Goal: Task Accomplishment & Management: Manage account settings

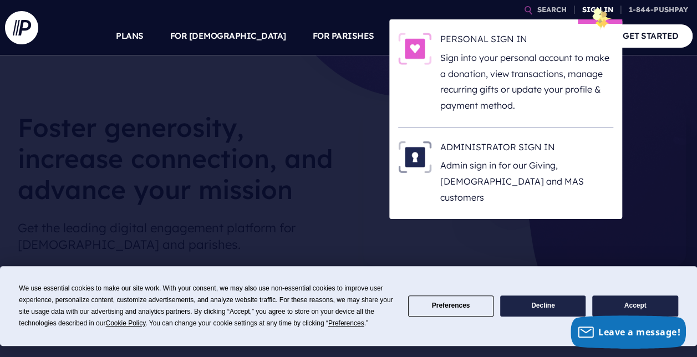
click at [594, 8] on link "SIGN IN" at bounding box center [598, 9] width 40 height 19
click at [607, 7] on link "SIGN IN" at bounding box center [598, 9] width 40 height 19
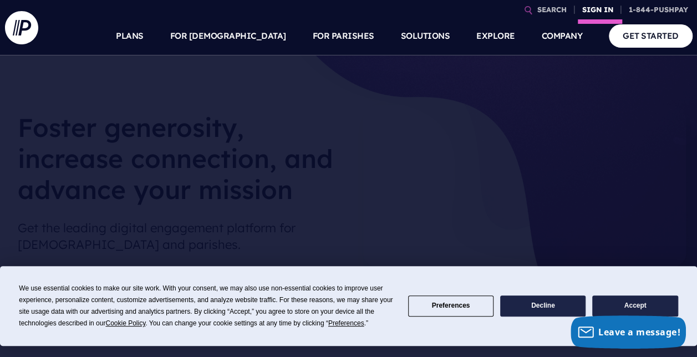
click at [607, 7] on link "SIGN IN" at bounding box center [598, 9] width 40 height 19
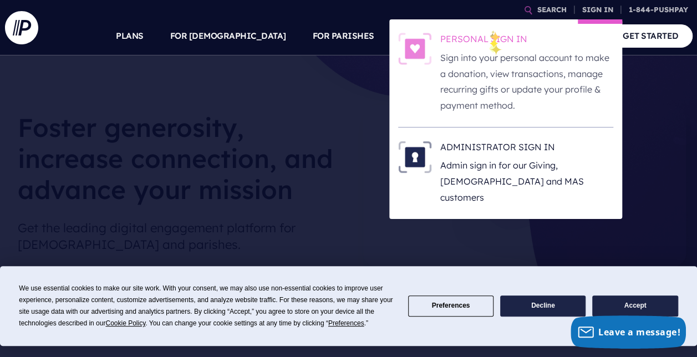
click at [489, 44] on h6 "PERSONAL SIGN IN" at bounding box center [527, 41] width 173 height 17
